Goal: Complete application form

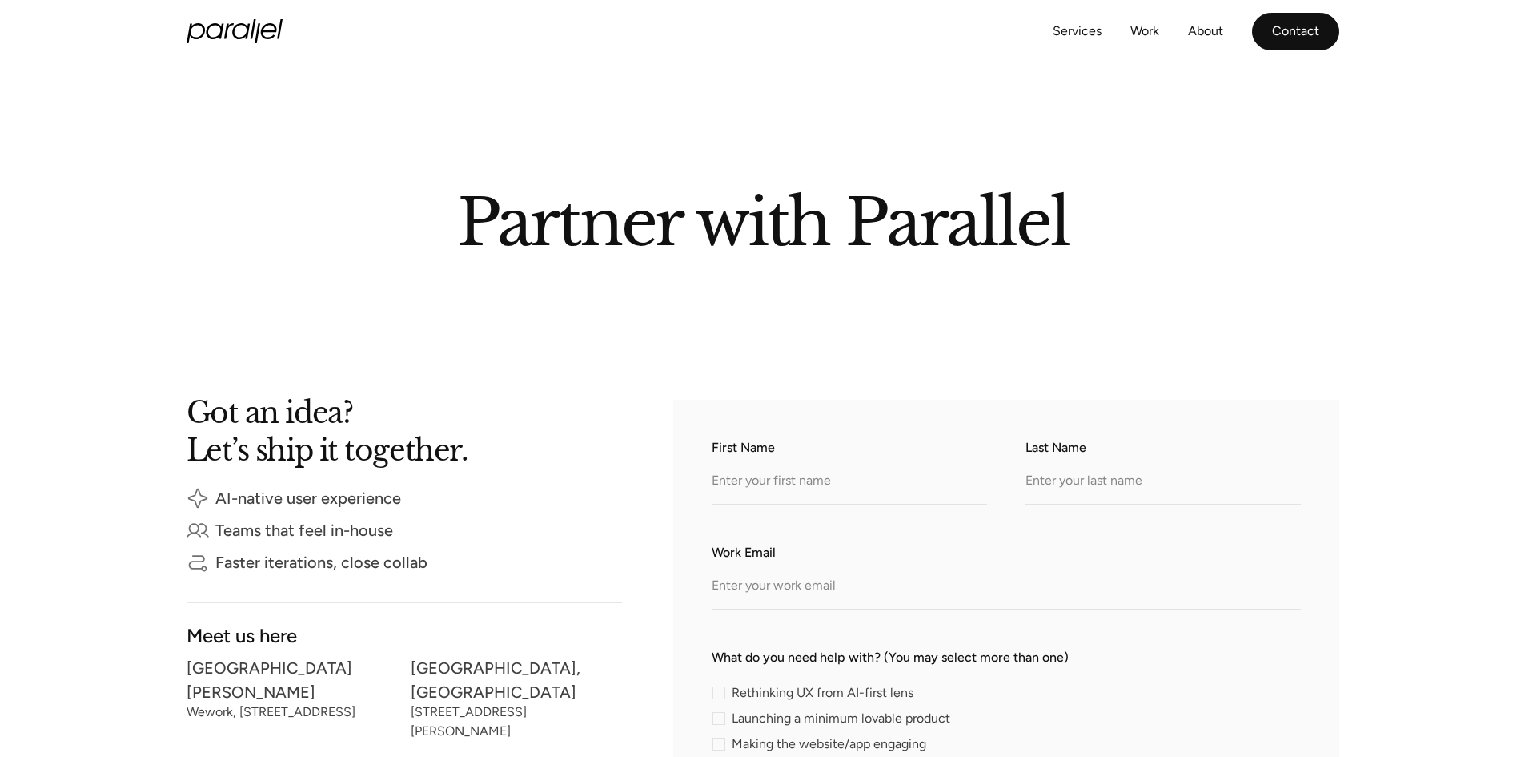
click at [1286, 38] on link "Contact" at bounding box center [1295, 32] width 87 height 38
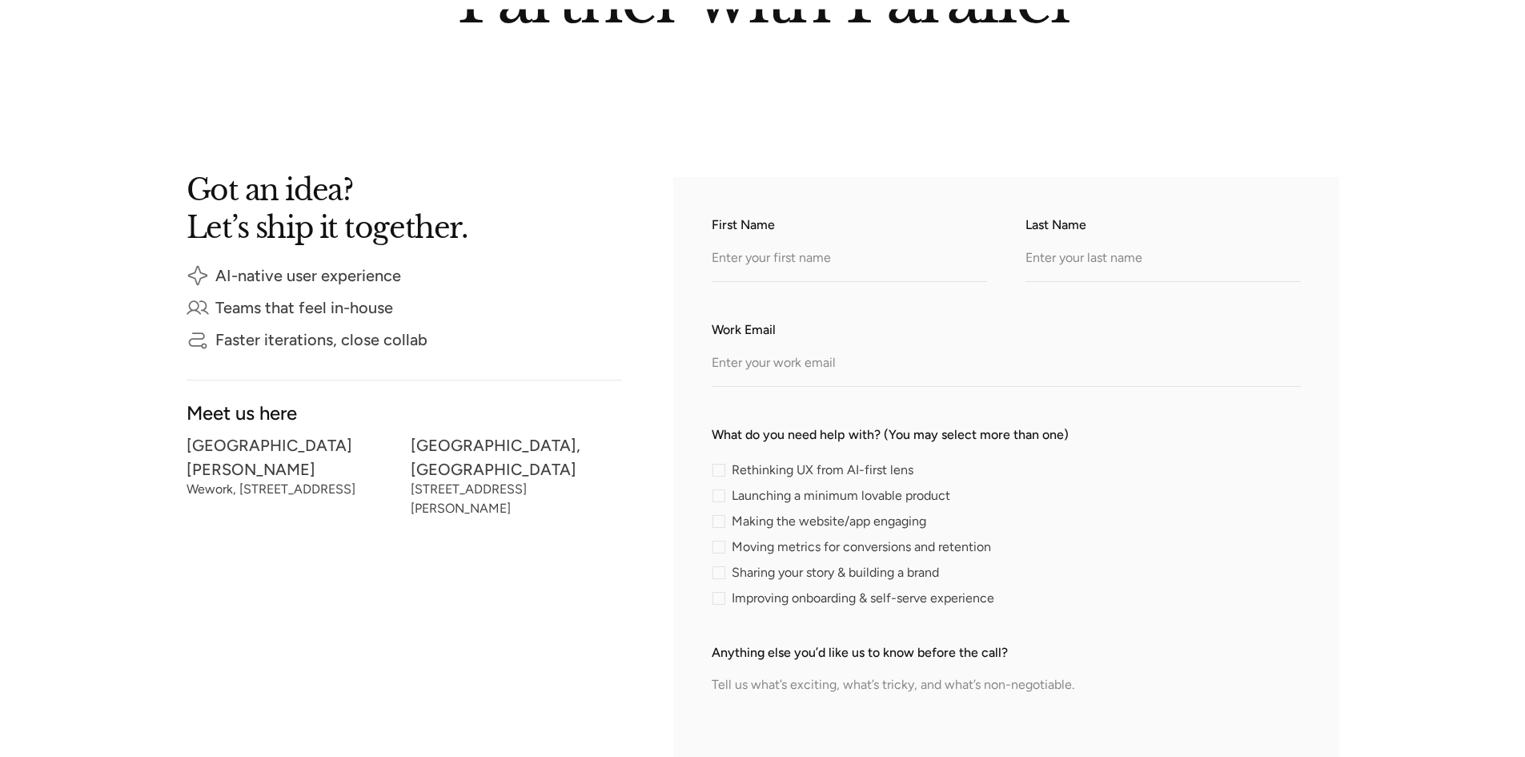
scroll to position [320, 0]
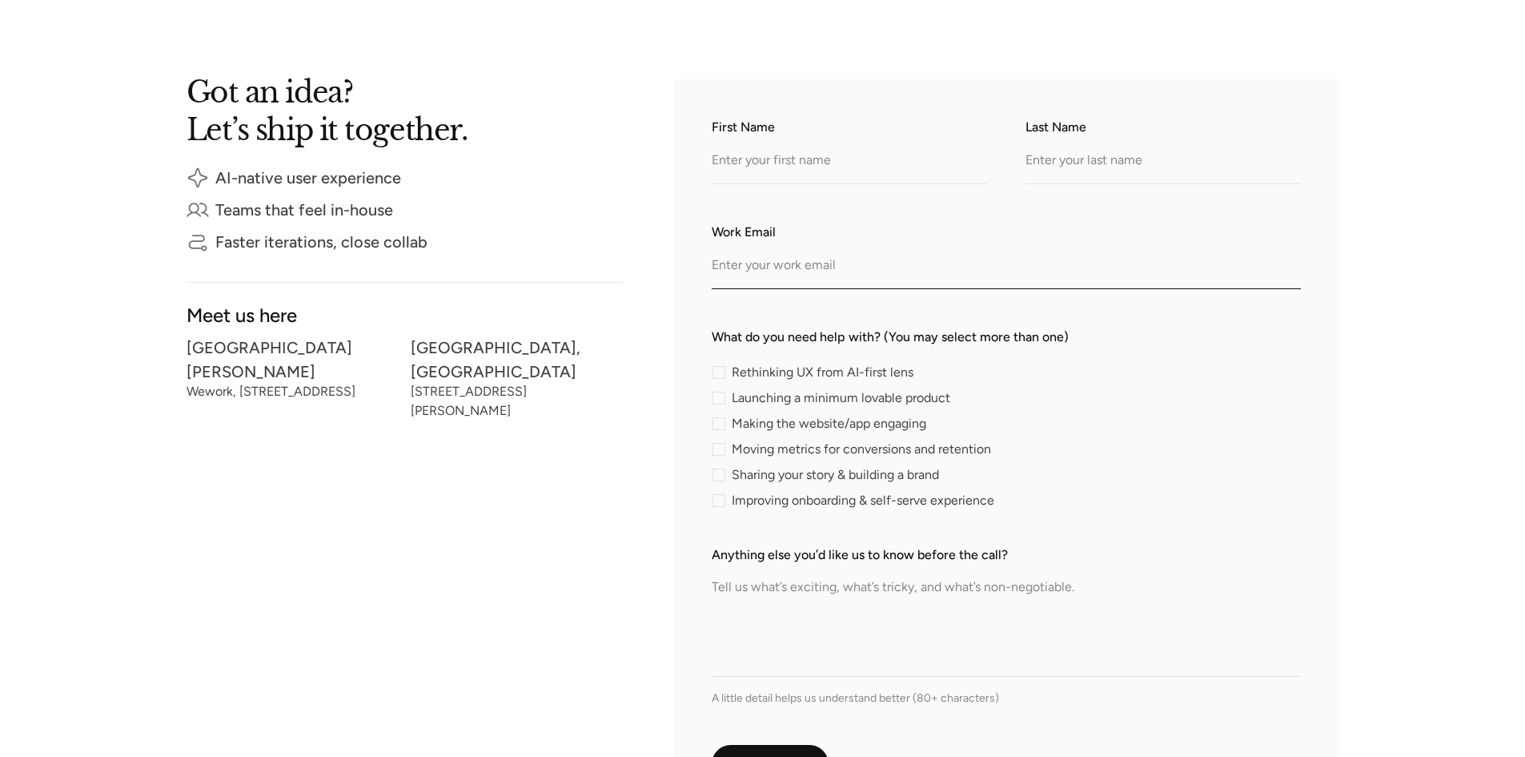
click at [753, 269] on input "Work Email" at bounding box center [1006, 267] width 589 height 44
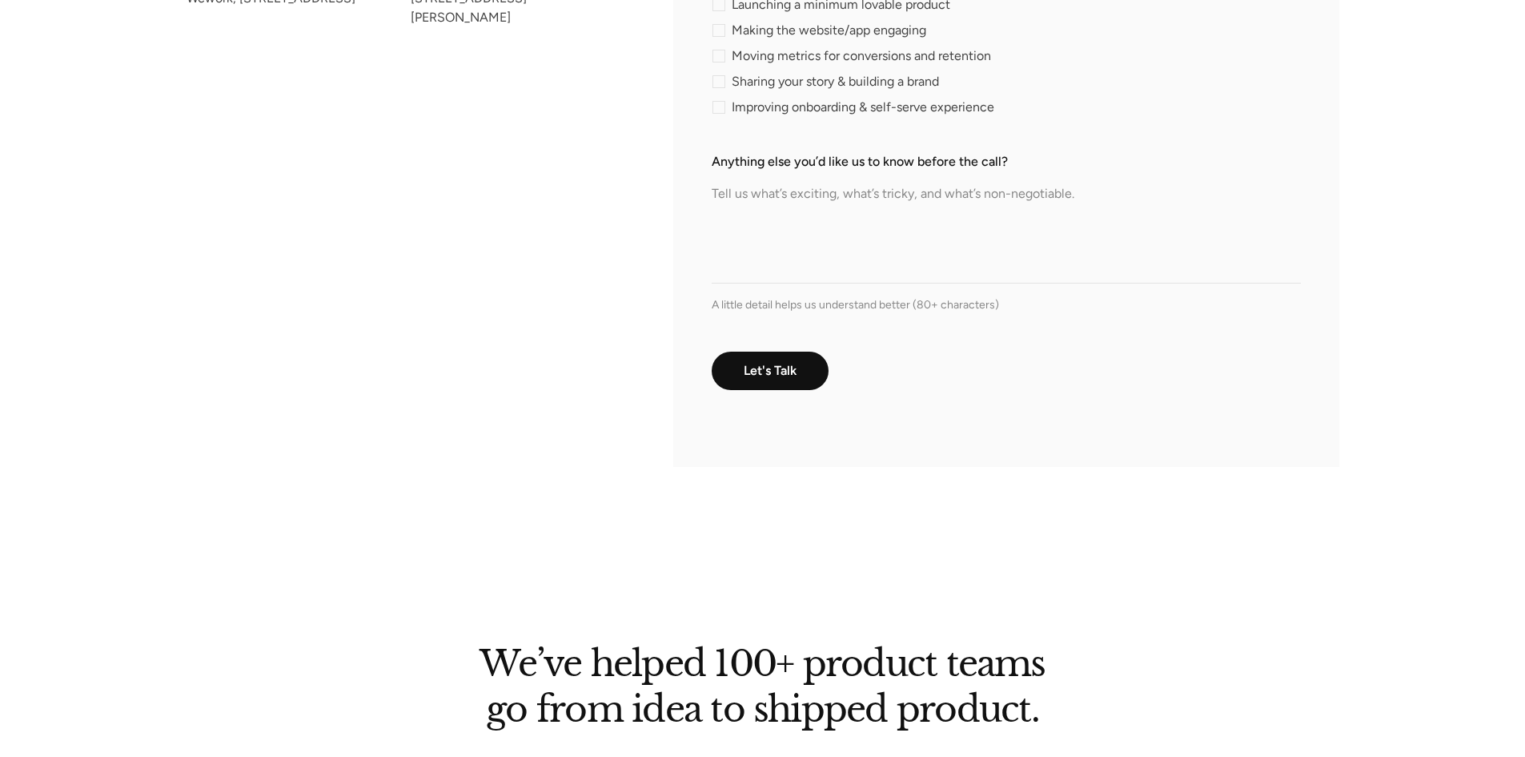
scroll to position [721, 0]
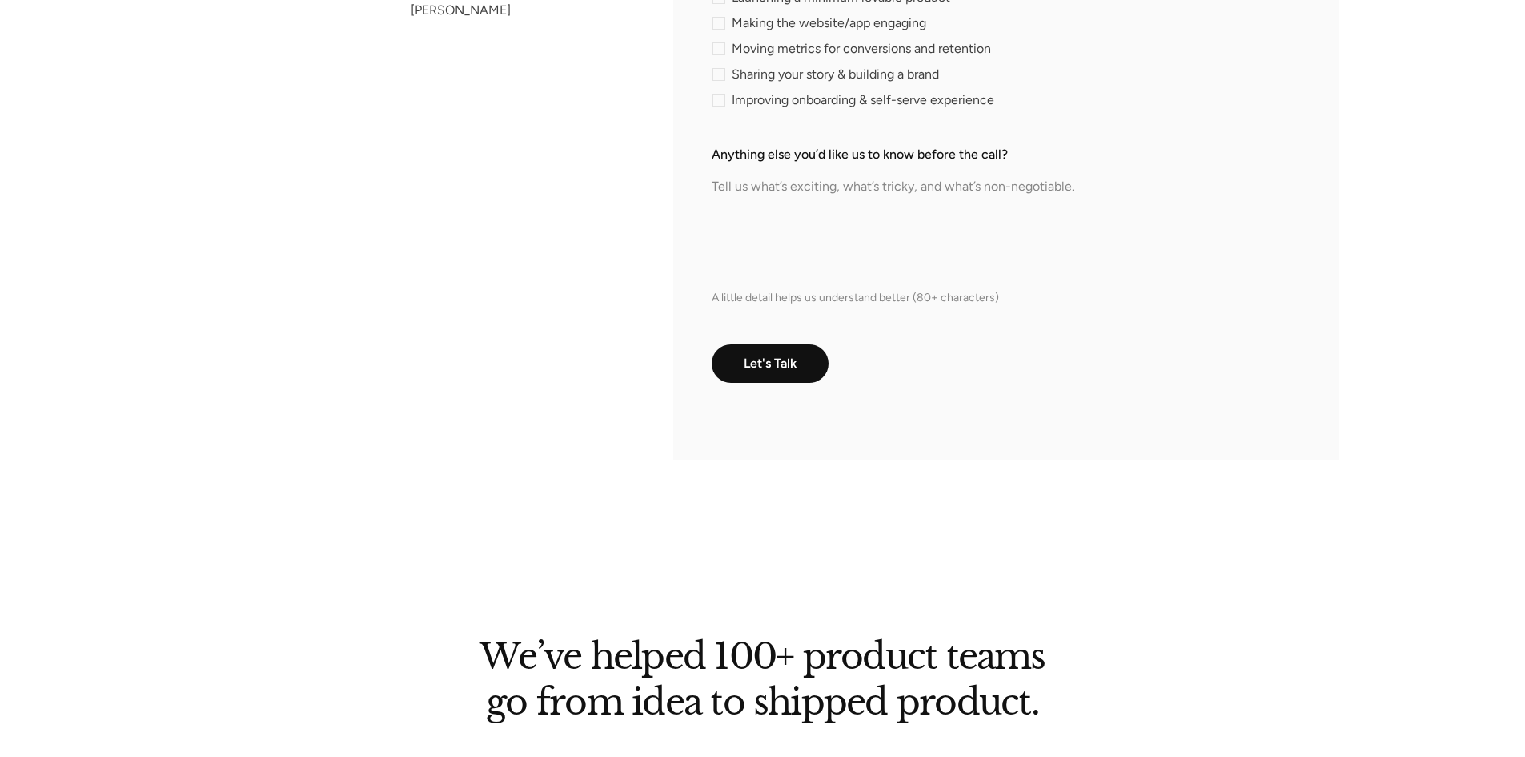
click at [584, 355] on div "Got an idea? Let’s ship it together. AI-native user experience Teams that feel …" at bounding box center [405, 69] width 436 height 781
click at [716, 199] on textarea "Anything else you’d like us to know before the call?" at bounding box center [1006, 220] width 589 height 112
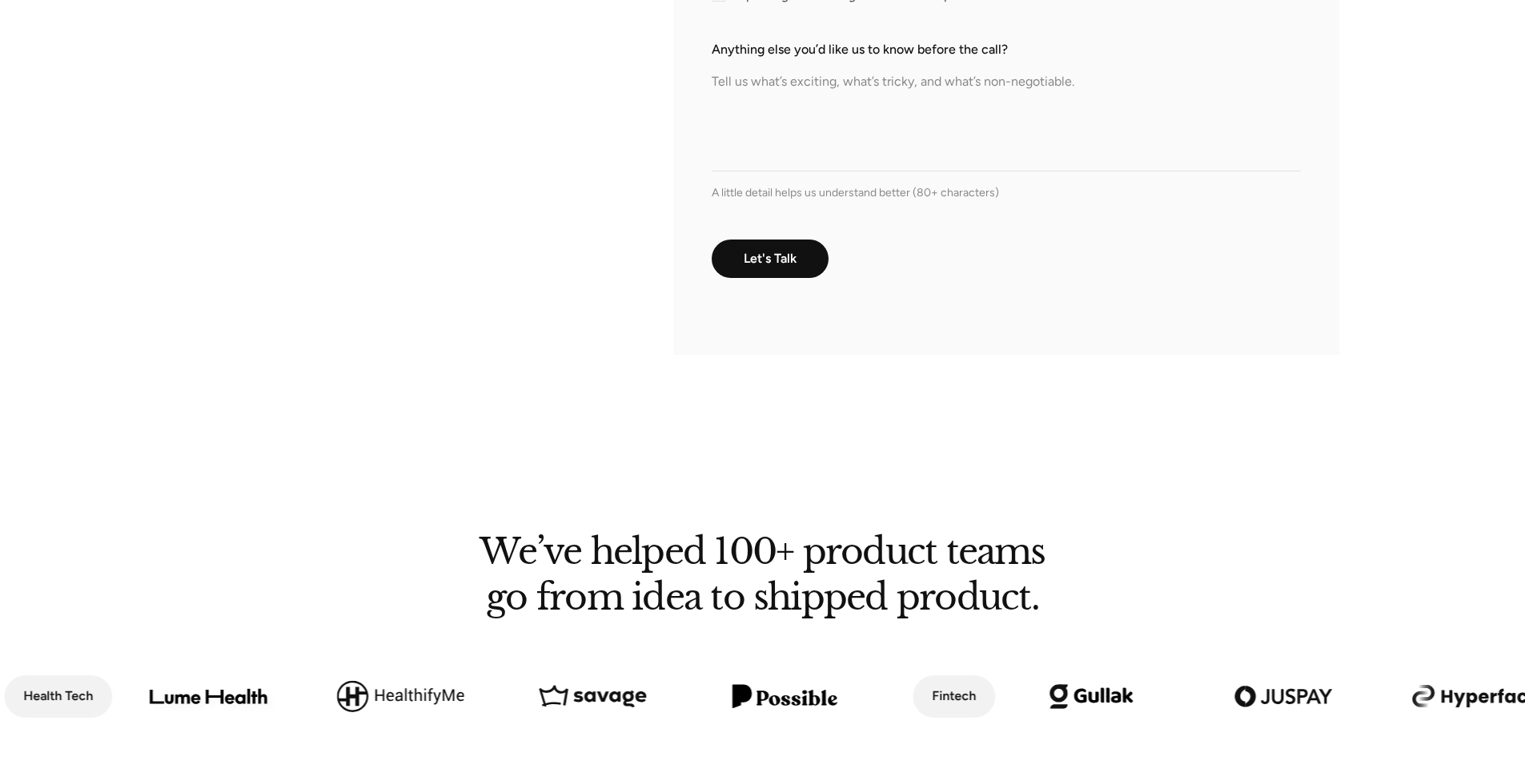
scroll to position [1041, 0]
